Goal: Task Accomplishment & Management: Use online tool/utility

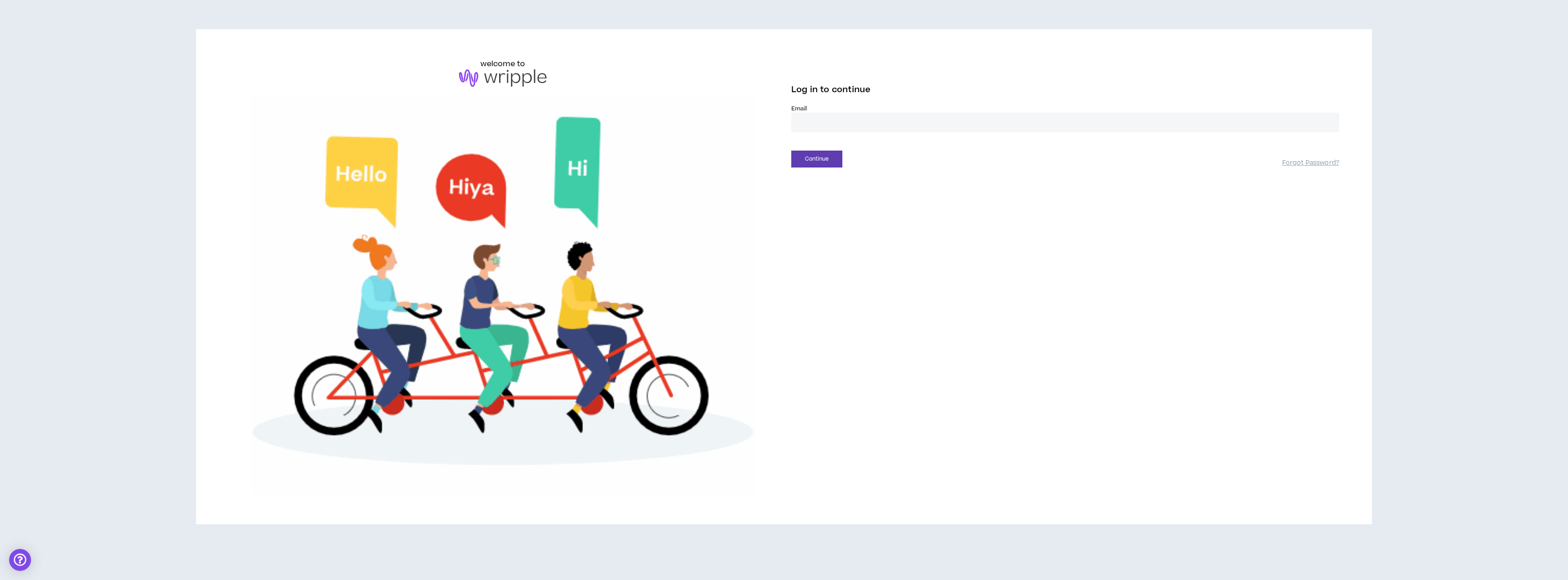
type input "**********"
click at [819, 162] on button "Continue" at bounding box center [816, 159] width 51 height 17
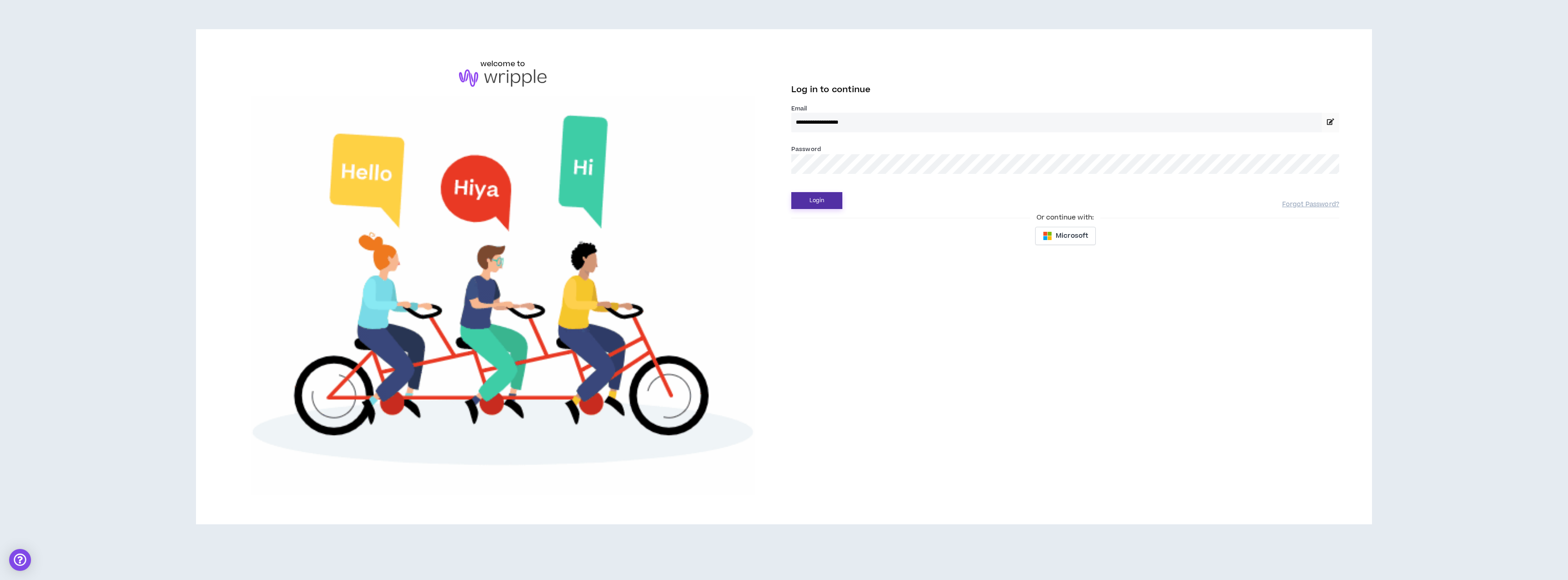
click at [818, 196] on button "Login" at bounding box center [816, 200] width 51 height 17
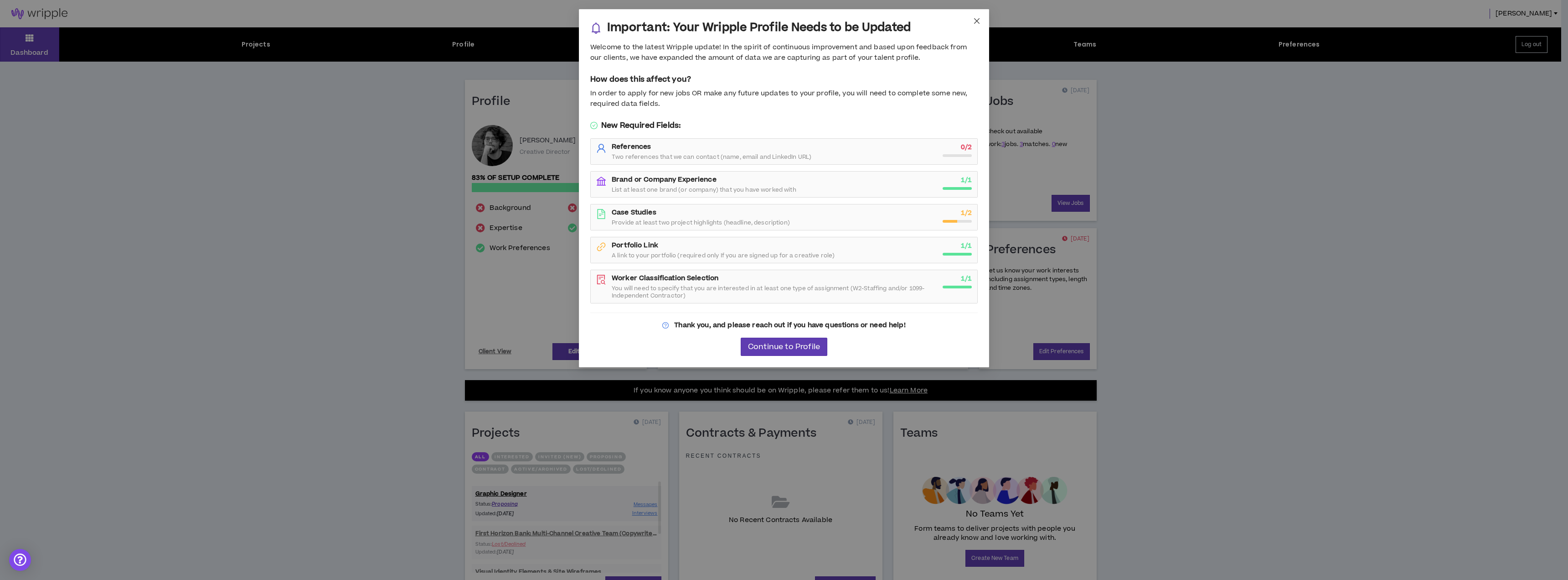
click at [973, 21] on icon "close" at bounding box center [977, 21] width 7 height 7
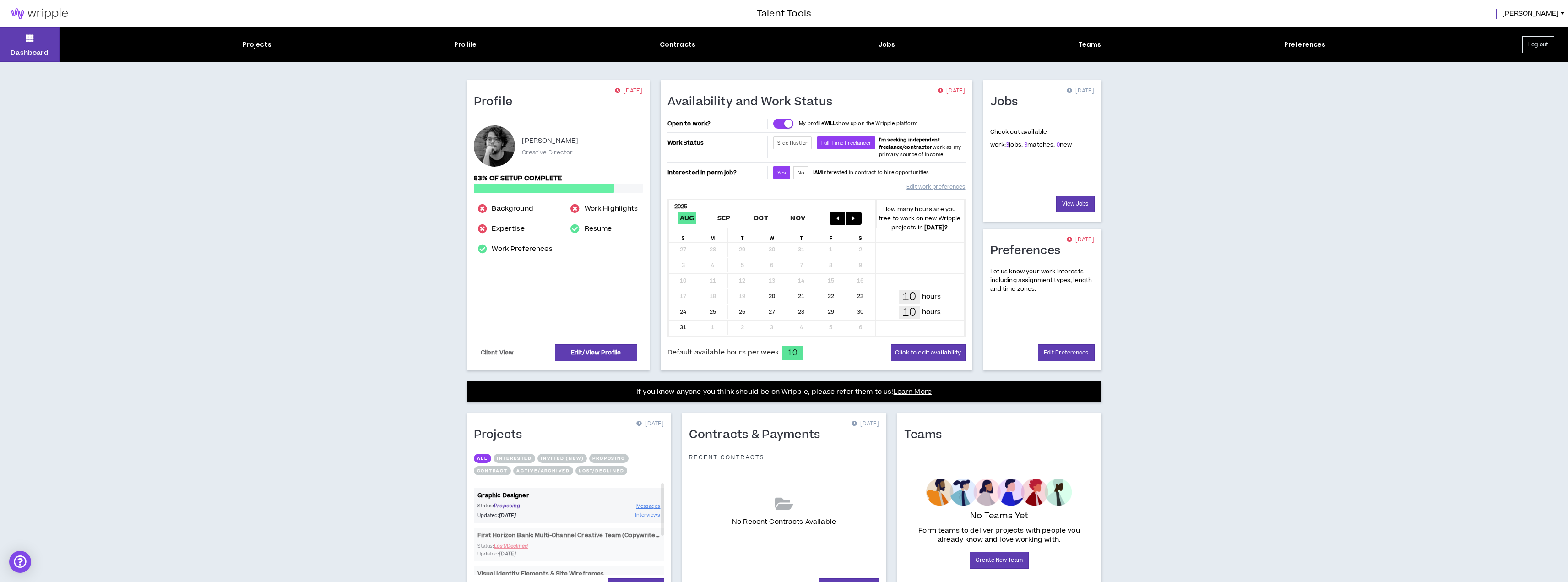
drag, startPoint x: 1306, startPoint y: 255, endPoint x: 1070, endPoint y: 220, distance: 238.6
click at [1306, 255] on div "Dashboard Projects Profile Contracts Jobs Teams Preferences Log out Profile [DA…" at bounding box center [784, 330] width 1568 height 606
click at [678, 46] on div "Contracts" at bounding box center [678, 44] width 36 height 9
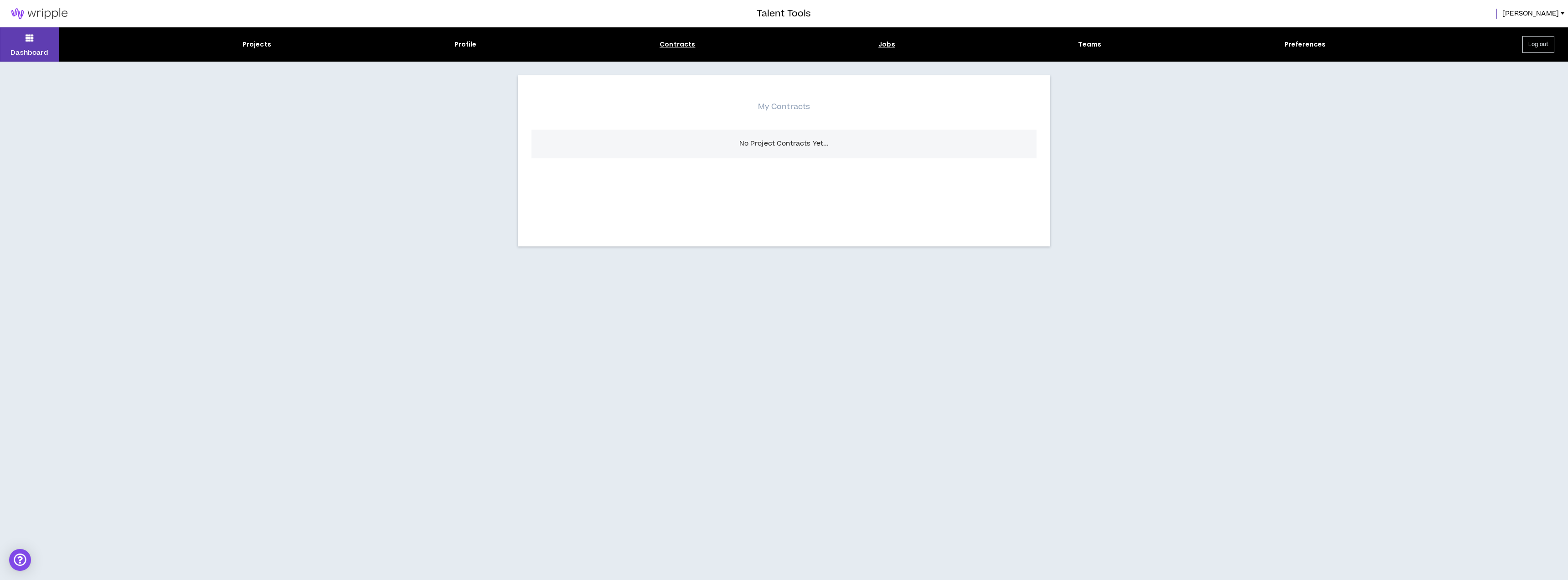
click at [890, 44] on div "Jobs" at bounding box center [887, 44] width 17 height 9
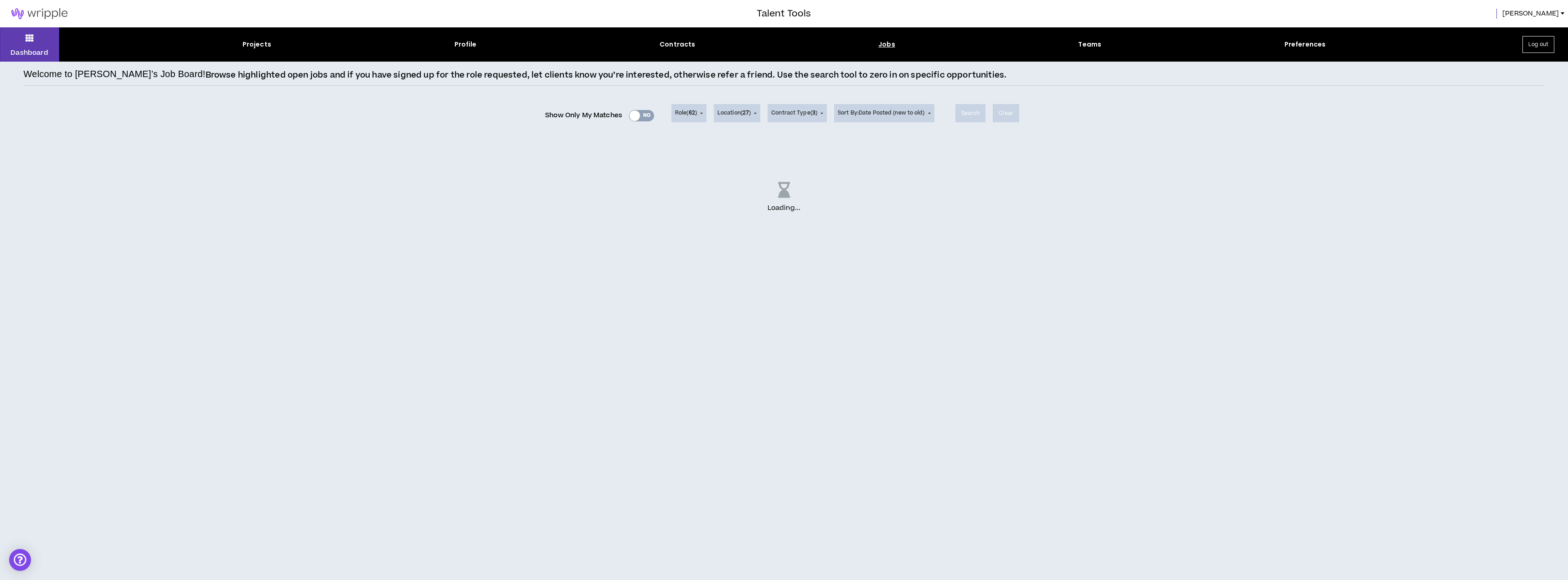
click at [241, 43] on div "Projects Profile Contracts Jobs Teams Preferences" at bounding box center [784, 44] width 1450 height 9
click at [256, 45] on div "Projects" at bounding box center [256, 44] width 29 height 9
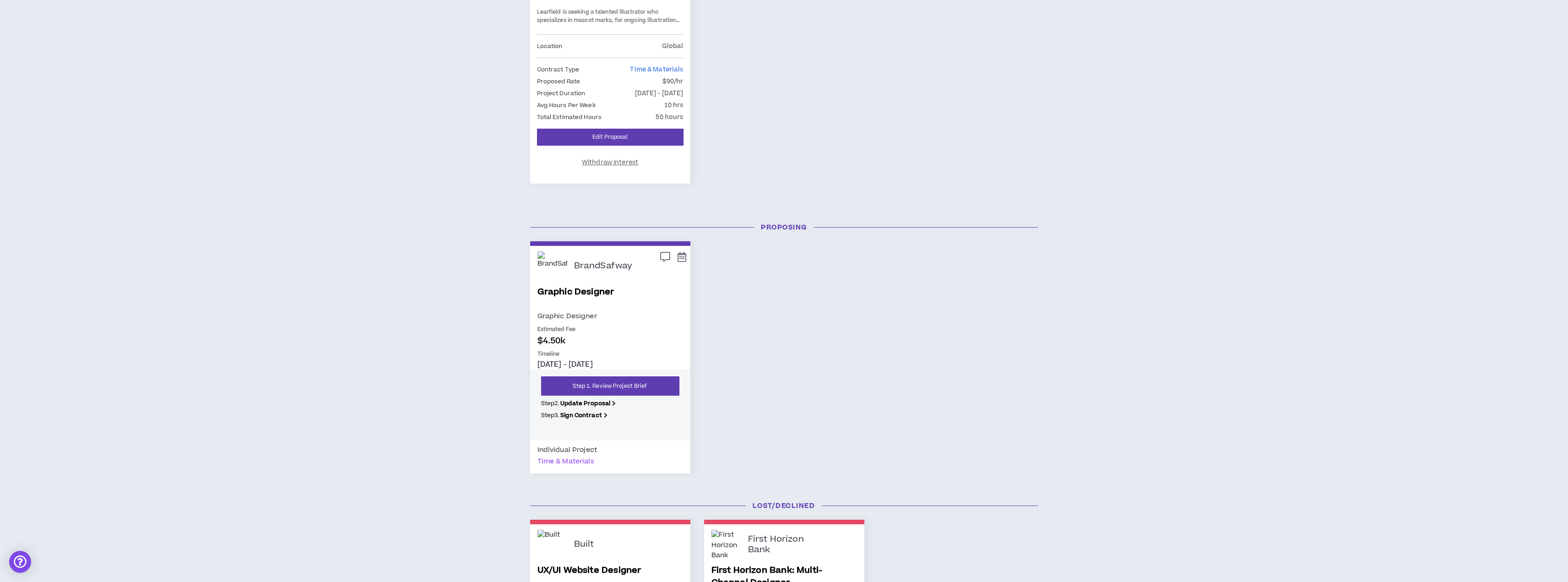
scroll to position [415, 0]
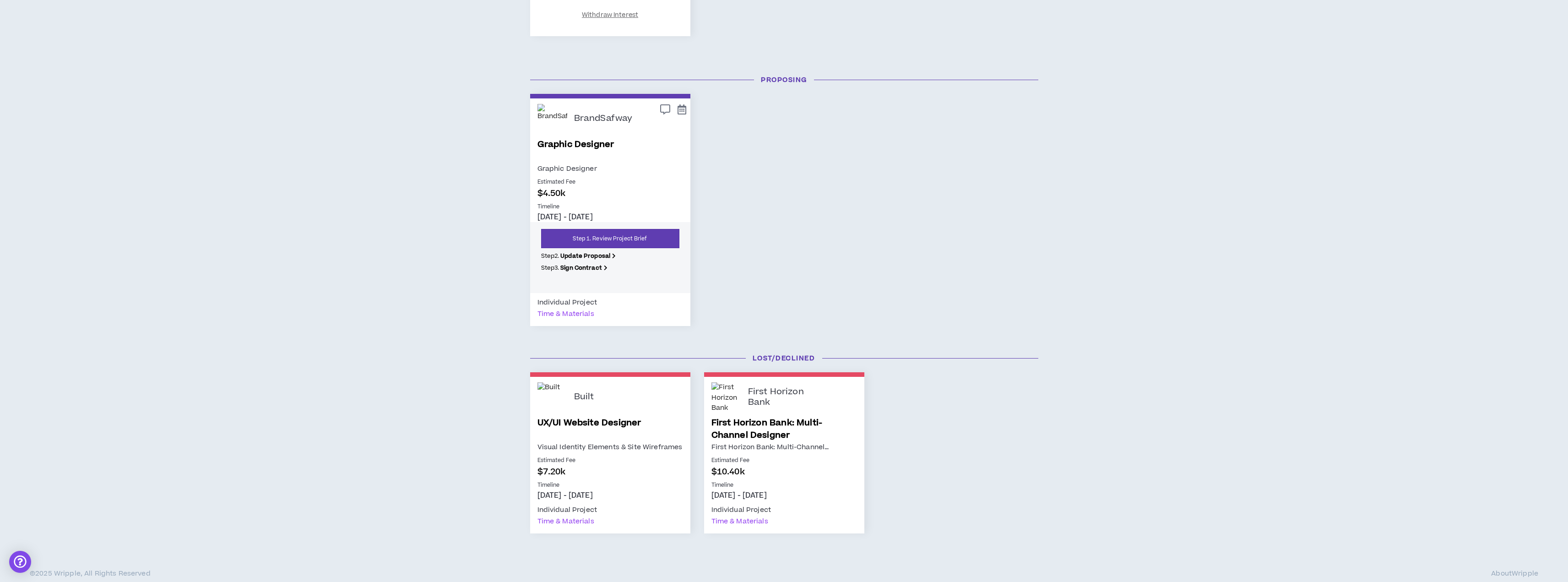
click at [626, 163] on link "Graphic Designer" at bounding box center [610, 150] width 145 height 25
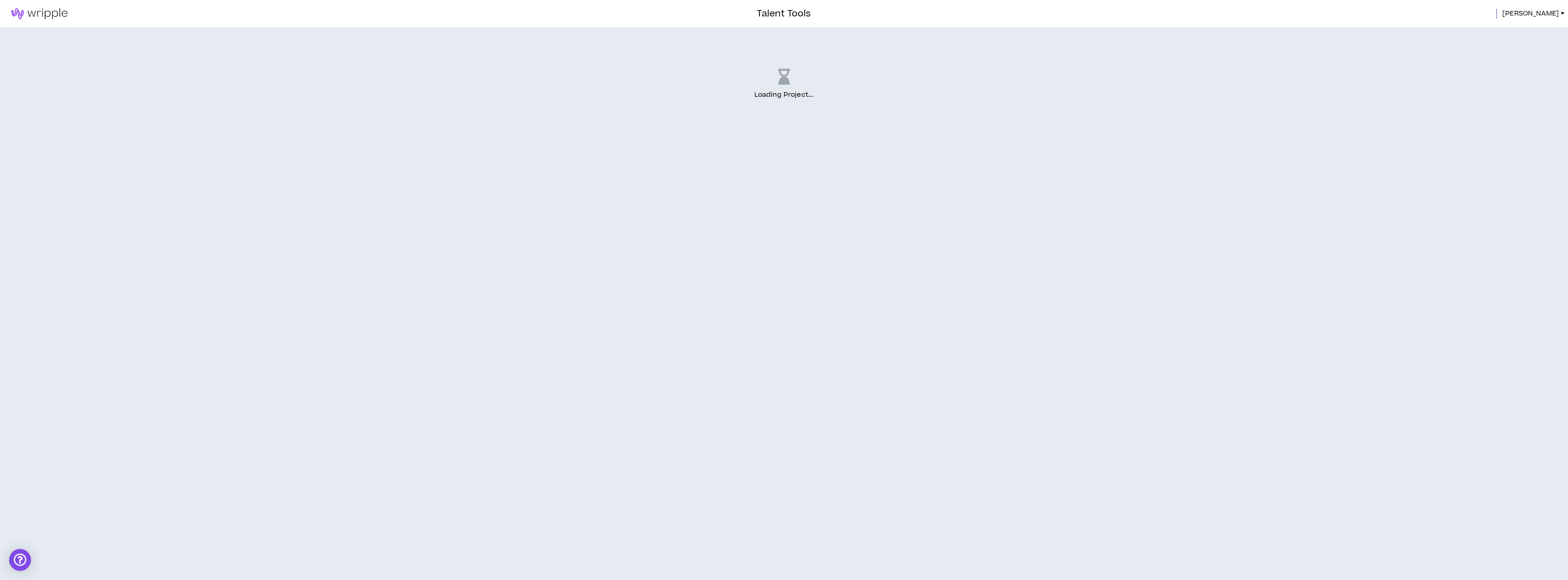
click at [837, 219] on div "Loading Project ..." at bounding box center [784, 303] width 1568 height 552
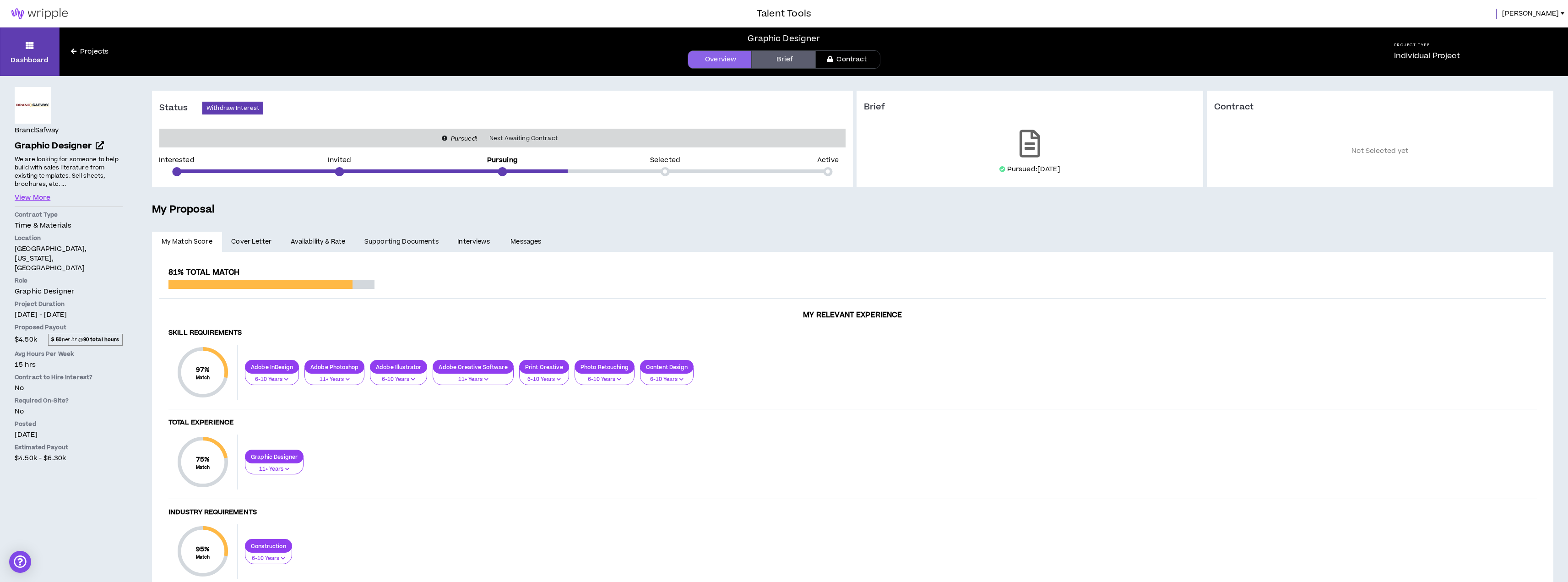
click at [794, 246] on ul "My Match Score Cover Letter Availability & Rate Supporting Documents Interviews…" at bounding box center [852, 241] width 1401 height 19
click at [479, 241] on link "Interviews" at bounding box center [474, 241] width 53 height 20
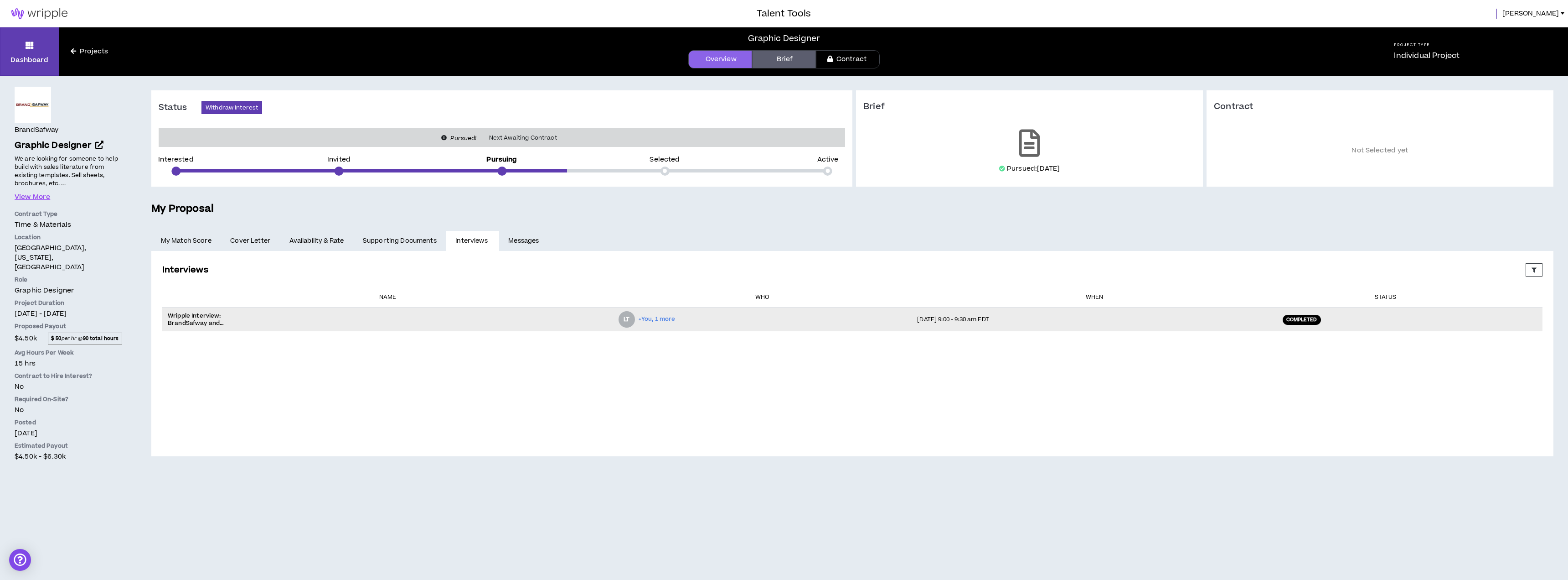
click at [805, 316] on div "LT +You, 1 more" at bounding box center [762, 319] width 288 height 17
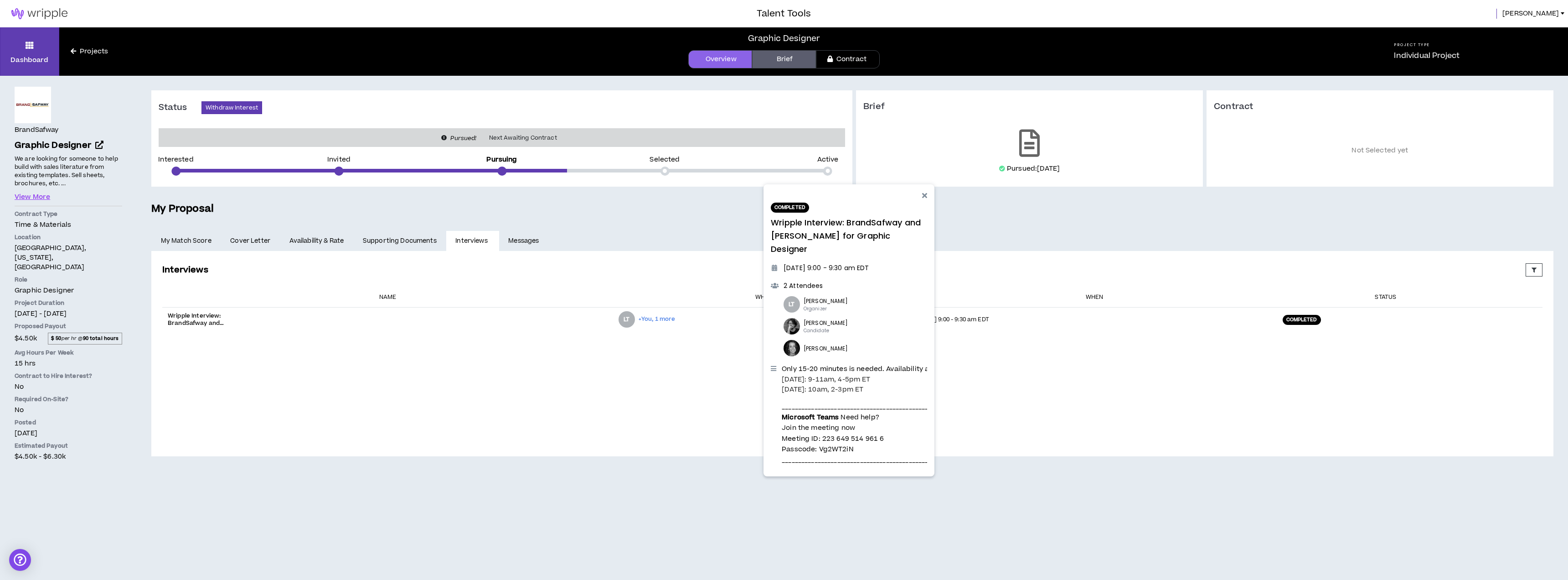
click at [837, 422] on span "Join the meeting now" at bounding box center [819, 427] width 74 height 9
